Goal: Task Accomplishment & Management: Use online tool/utility

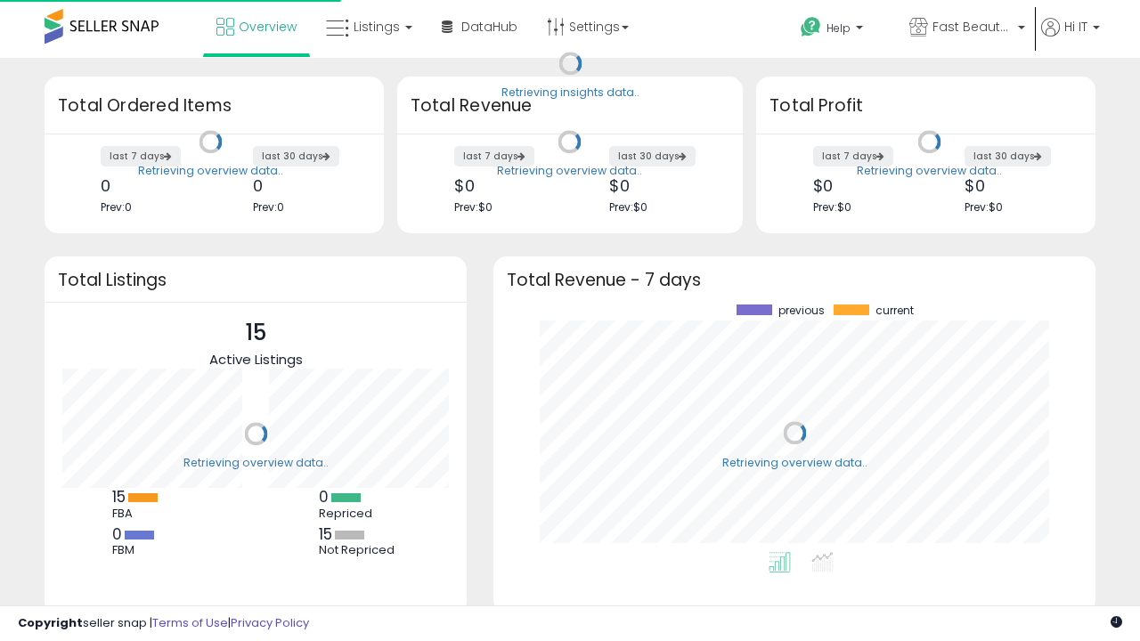
scroll to position [247, 566]
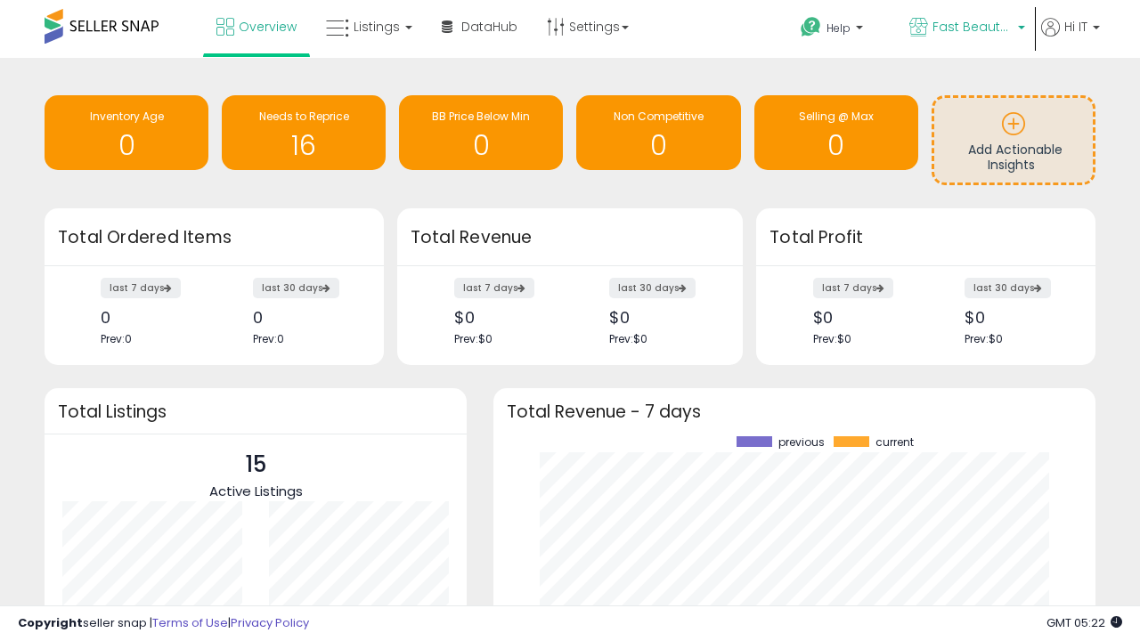
click at [965, 28] on span "Fast Beauty ([GEOGRAPHIC_DATA])" at bounding box center [972, 27] width 80 height 18
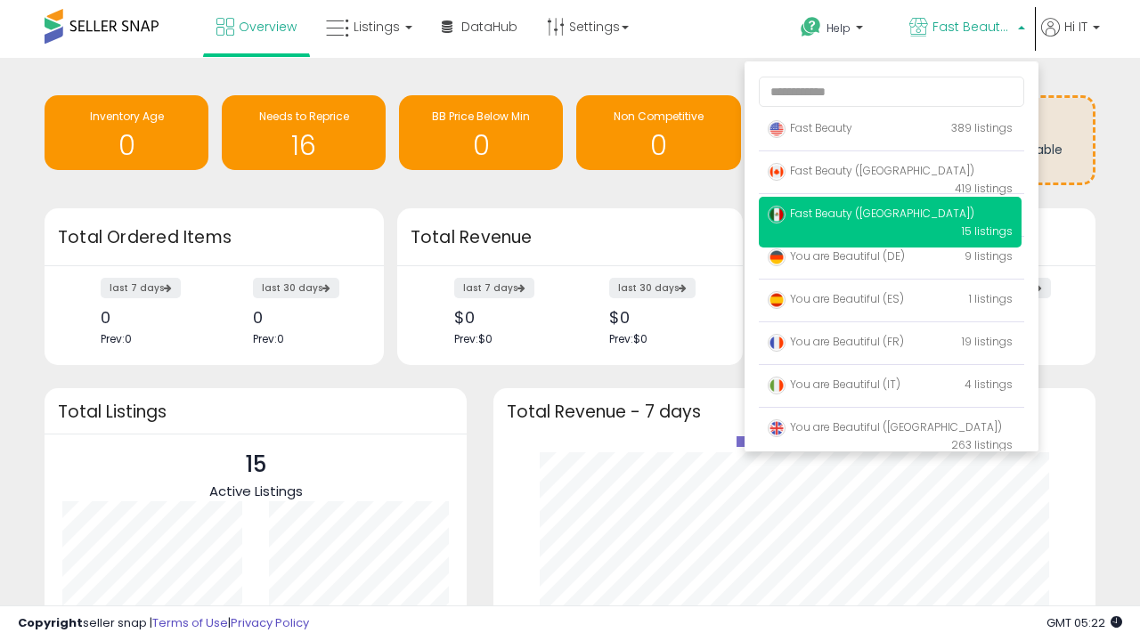
click at [889, 131] on p "Fast Beauty 389 listings" at bounding box center [889, 129] width 263 height 36
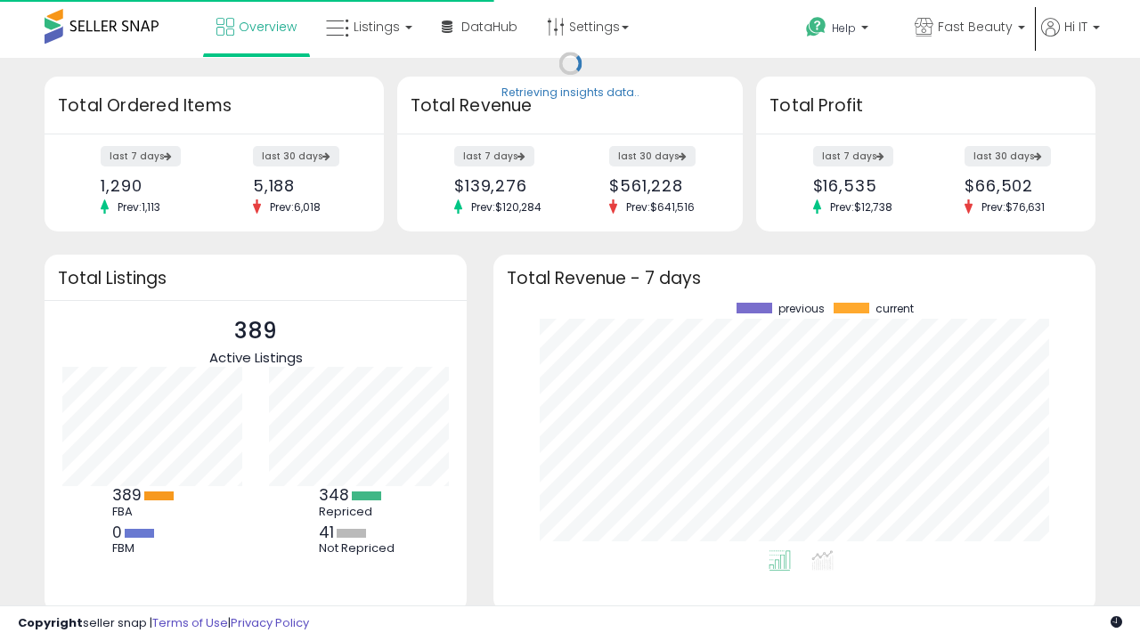
scroll to position [247, 566]
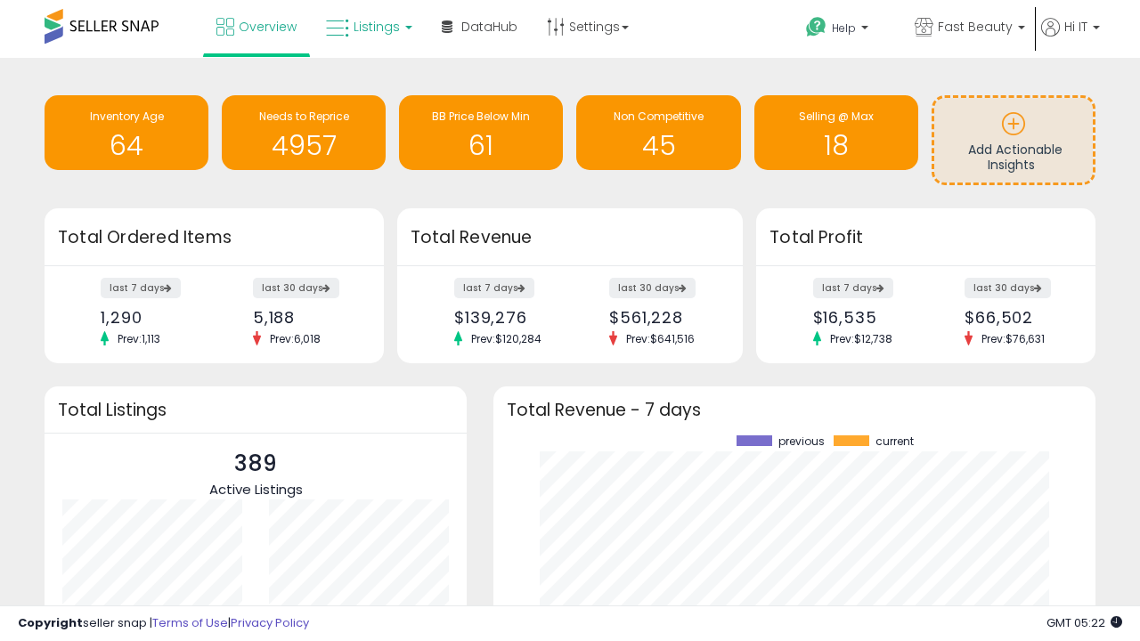
click at [367, 27] on span "Listings" at bounding box center [376, 27] width 46 height 18
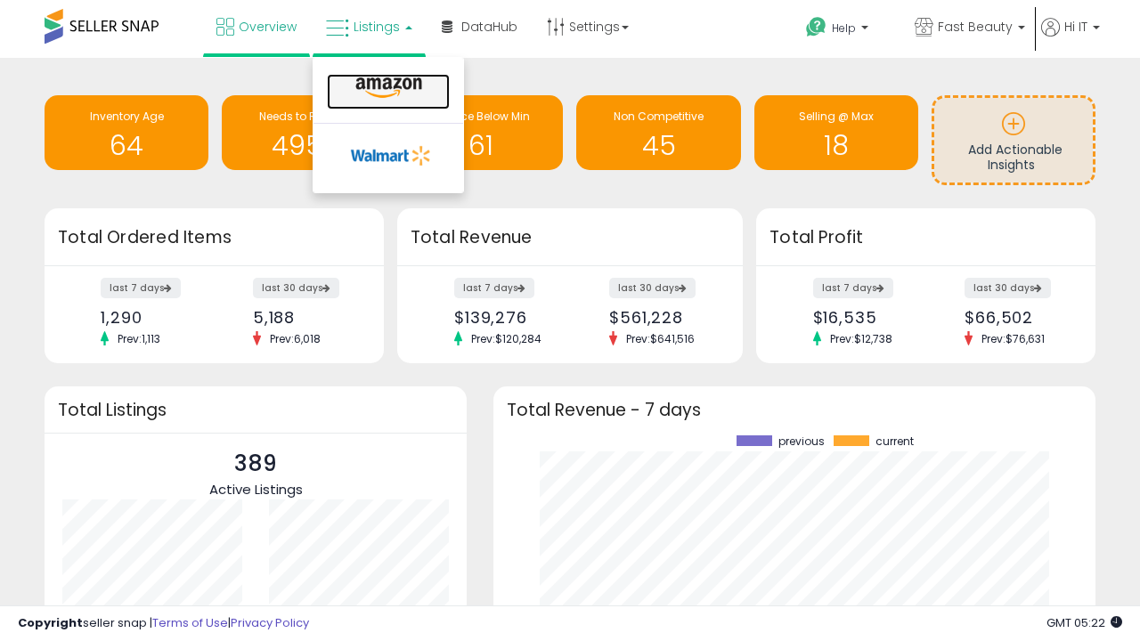
click at [386, 88] on icon at bounding box center [388, 88] width 77 height 23
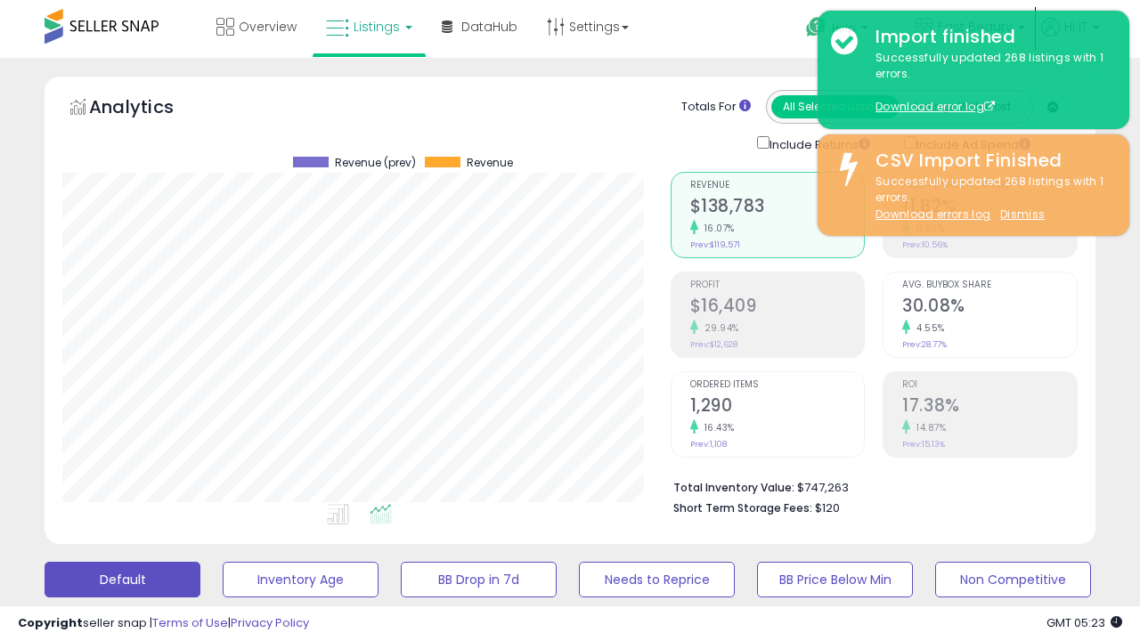
scroll to position [365, 607]
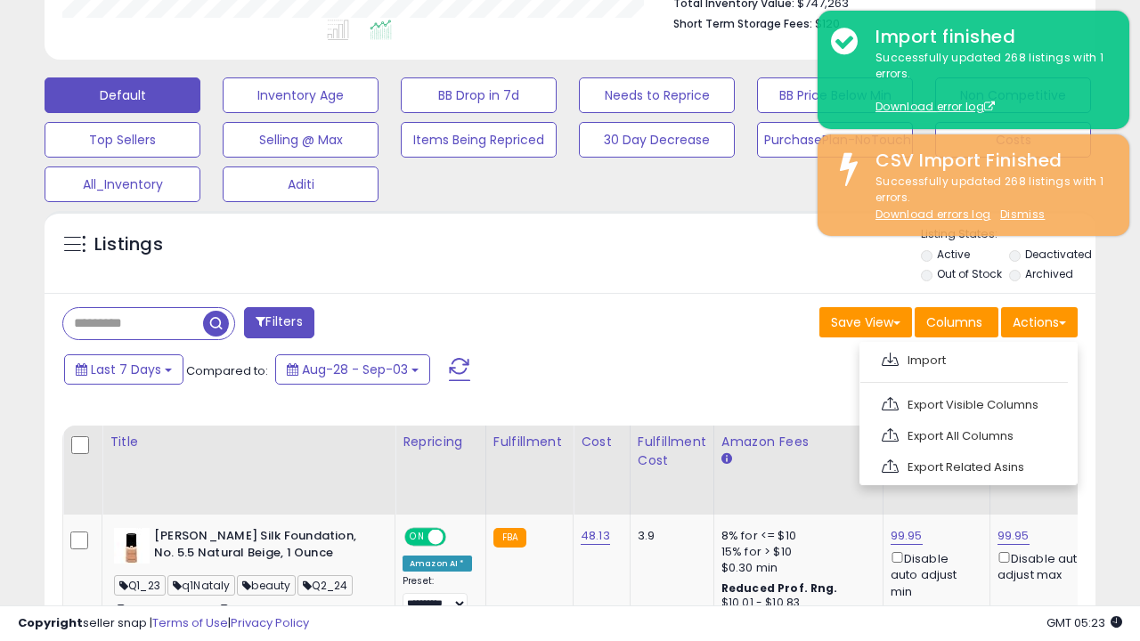
click at [889, 357] on span at bounding box center [889, 359] width 17 height 13
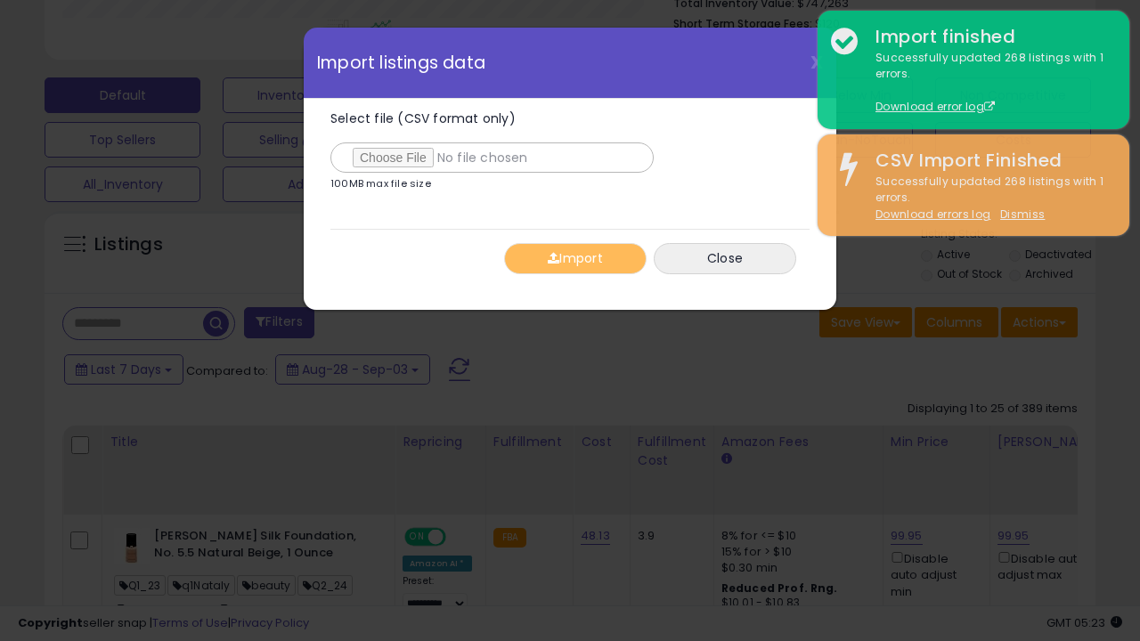
type input "**********"
click at [574, 258] on button "Import" at bounding box center [575, 258] width 142 height 31
